Goal: Entertainment & Leisure: Consume media (video, audio)

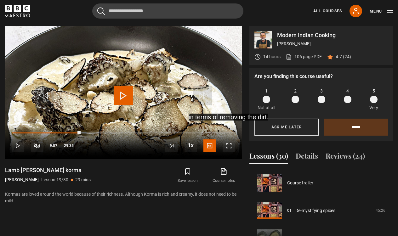
scroll to position [96, 0]
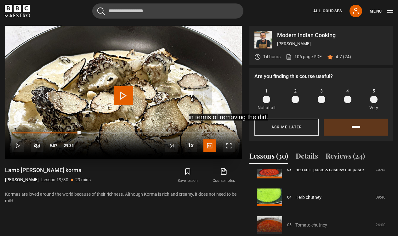
click at [122, 95] on span "Video Player" at bounding box center [123, 95] width 19 height 19
click at [230, 145] on span "Video Player" at bounding box center [229, 146] width 13 height 13
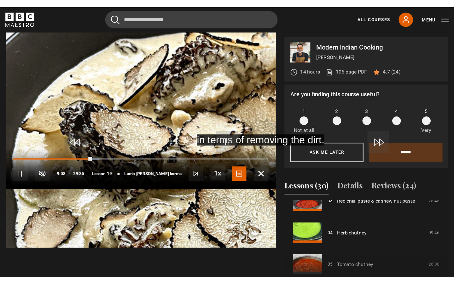
scroll to position [0, 0]
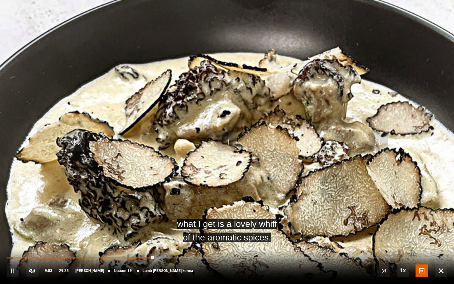
click at [13, 236] on span "Video Player" at bounding box center [13, 270] width 13 height 13
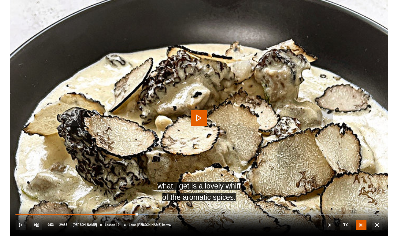
scroll to position [253, 0]
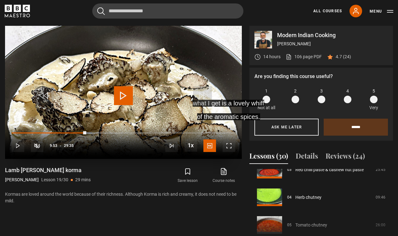
click at [14, 145] on span "Video Player" at bounding box center [18, 146] width 13 height 13
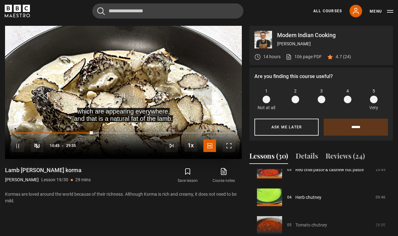
click at [228, 141] on span "Video Player" at bounding box center [229, 146] width 13 height 13
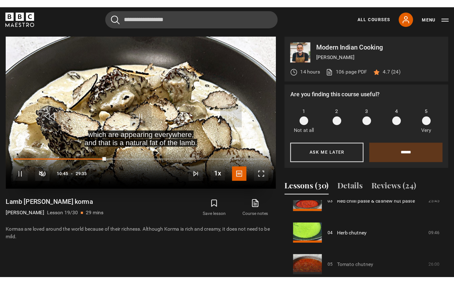
scroll to position [0, 0]
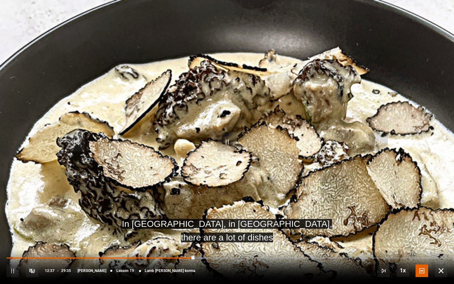
click at [14, 236] on span "Video Player" at bounding box center [13, 270] width 13 height 13
click at [226, 144] on span "Video Player" at bounding box center [226, 141] width 19 height 19
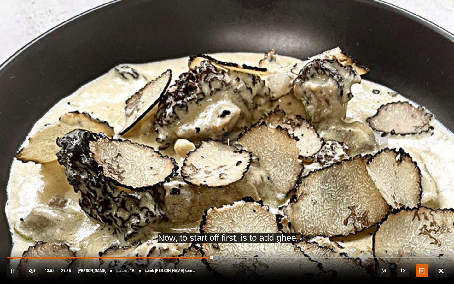
click at [19, 236] on span "Video Player" at bounding box center [13, 270] width 13 height 13
click at [234, 143] on span "Video Player" at bounding box center [226, 141] width 19 height 19
click at [13, 236] on span "Video Player" at bounding box center [13, 270] width 13 height 13
click at [16, 236] on span "Video Player" at bounding box center [13, 270] width 13 height 13
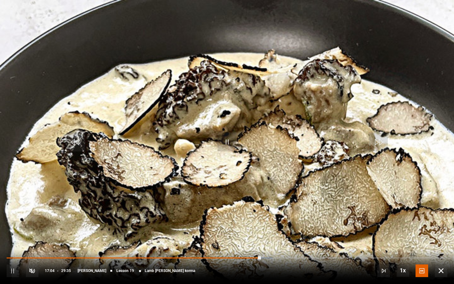
click at [14, 236] on span "Video Player" at bounding box center [13, 270] width 13 height 13
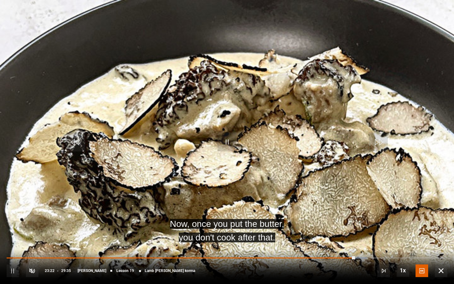
click at [367, 236] on div "10s Skip Back 10 seconds Pause 10s Skip Forward 10 seconds Loaded : 81.70% 23:5…" at bounding box center [227, 266] width 454 height 35
click at [371, 236] on div "10s Skip Back 10 seconds Pause 10s Skip Forward 10 seconds Loaded : 81.70% 23:5…" at bounding box center [227, 266] width 454 height 35
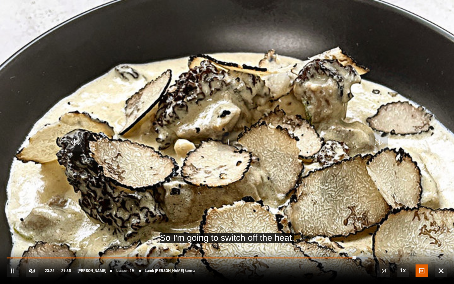
click at [16, 236] on span "Video Player" at bounding box center [13, 270] width 13 height 13
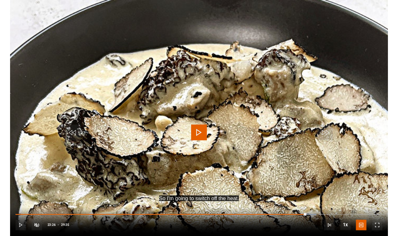
scroll to position [253, 0]
